Goal: Navigation & Orientation: Go to known website

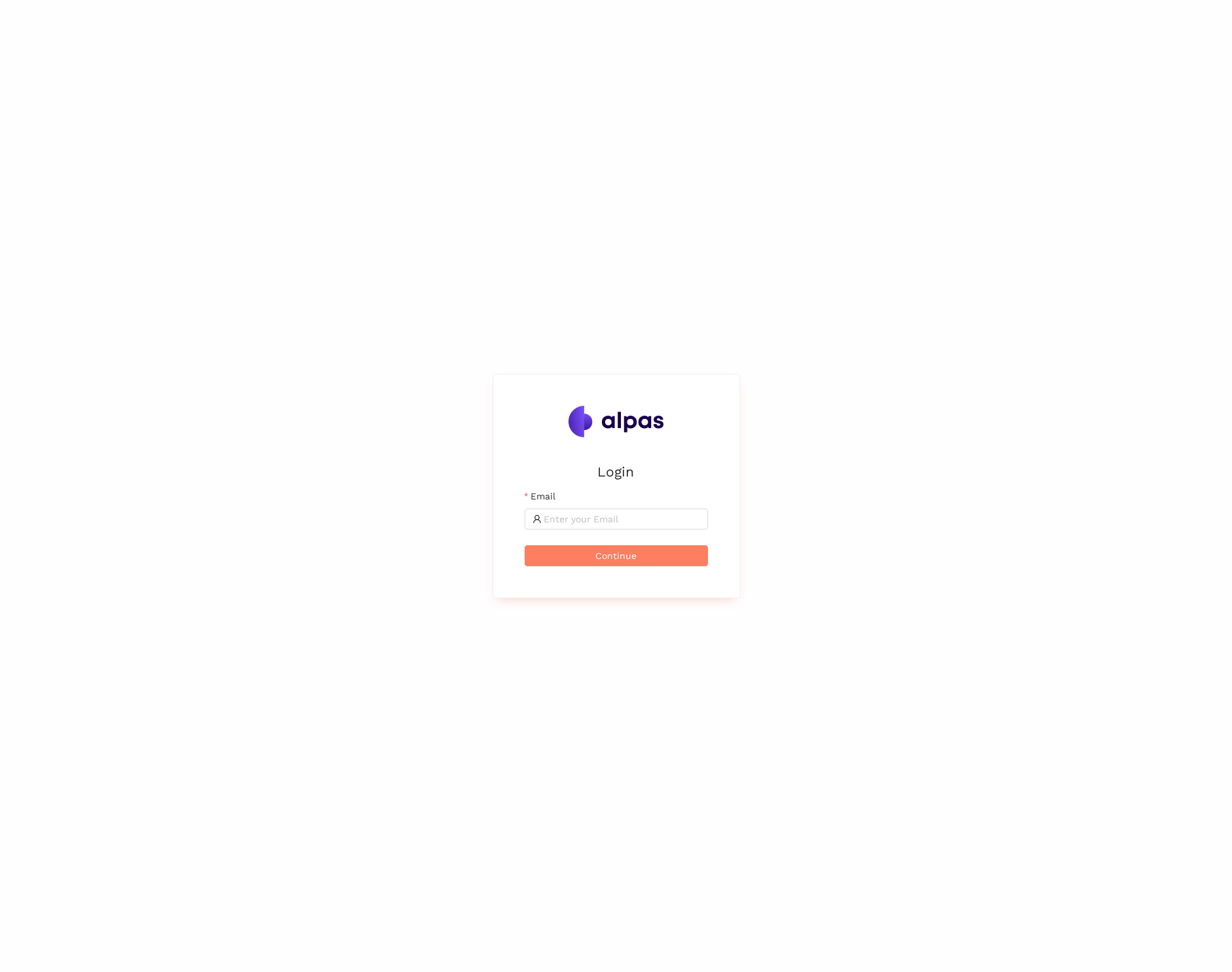
click at [885, 328] on div "Login Email Continue" at bounding box center [616, 486] width 1232 height 972
click at [560, 513] on input "Email" at bounding box center [623, 519] width 156 height 14
type input "byron.gutierrez@alpas.ai"
click at [608, 554] on span "Continue" at bounding box center [616, 556] width 42 height 14
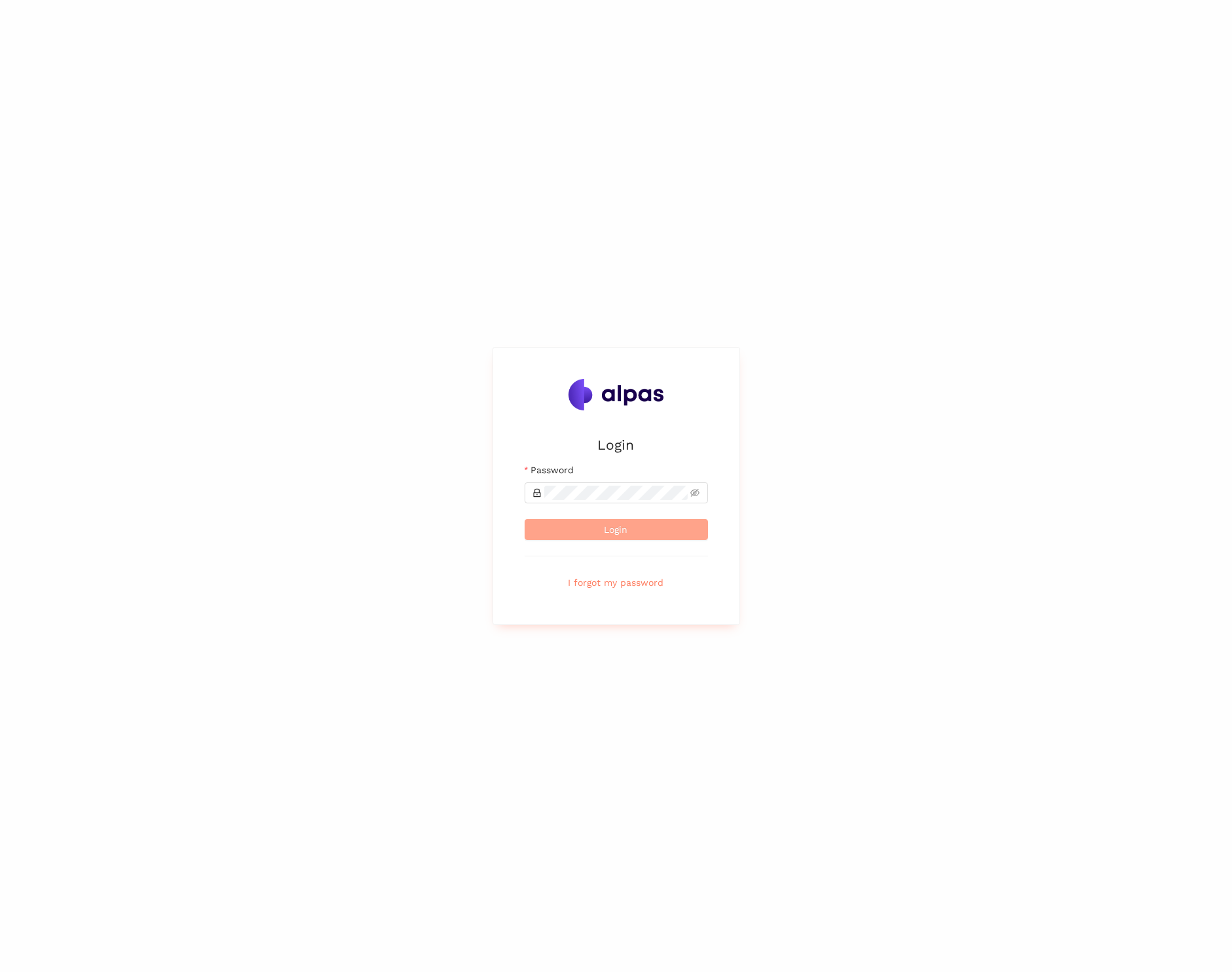
click at [619, 529] on span "Login" at bounding box center [616, 529] width 24 height 14
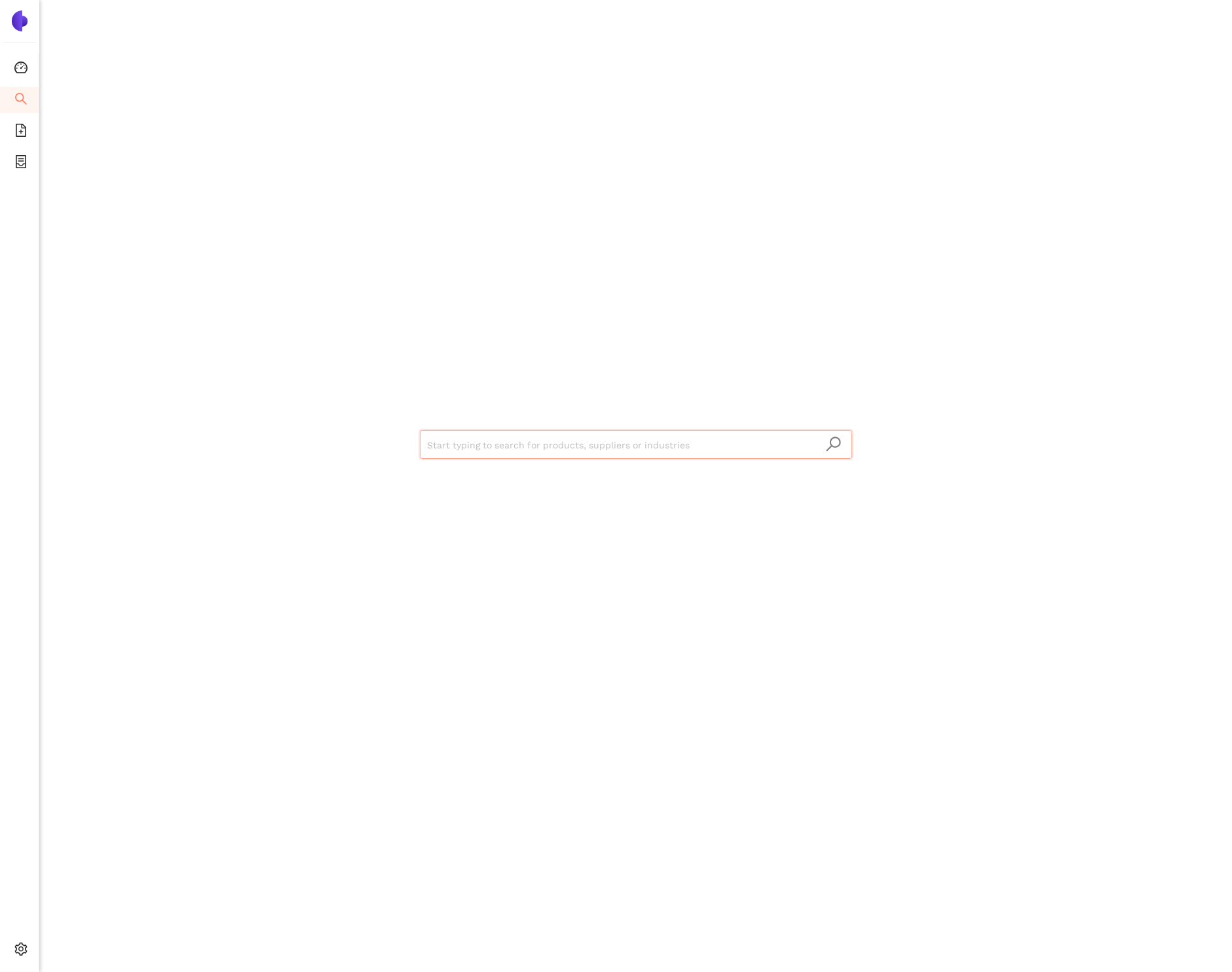
click at [422, 81] on div "Start typing to search for products, suppliers or industries" at bounding box center [635, 443] width 786 height 886
